Goal: Find specific page/section: Find specific page/section

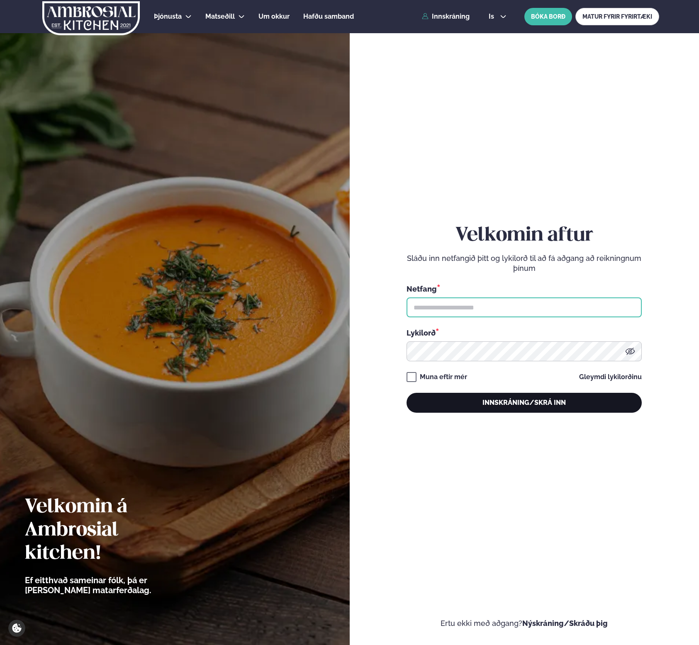
type input "**********"
click at [529, 401] on button "Innskráning/Skrá inn" at bounding box center [523, 403] width 235 height 20
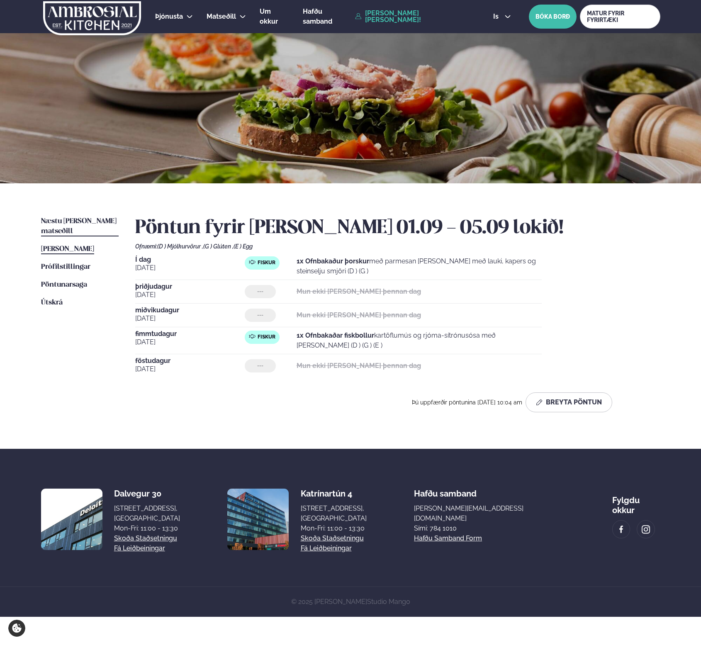
click at [101, 221] on span "Næstu [PERSON_NAME] matseðill" at bounding box center [78, 226] width 75 height 17
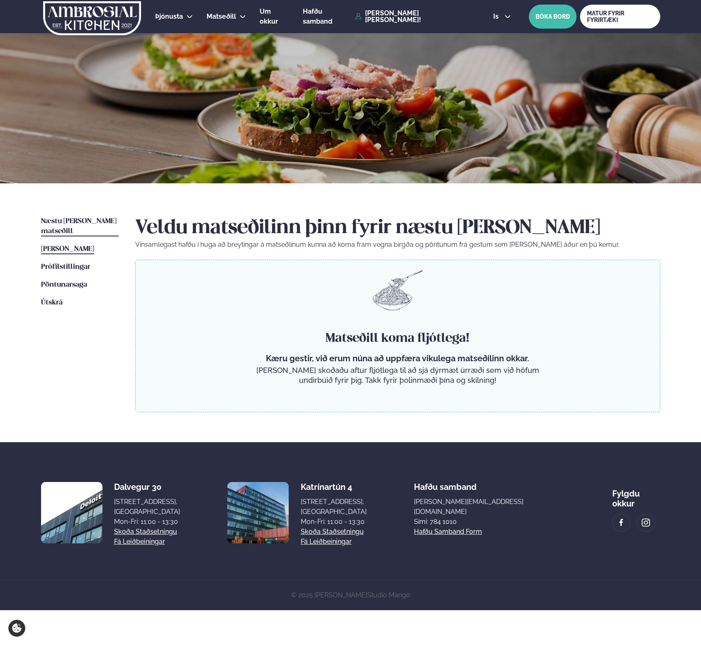
click at [94, 245] on span "[PERSON_NAME]" at bounding box center [67, 248] width 53 height 7
